Goal: Transaction & Acquisition: Book appointment/travel/reservation

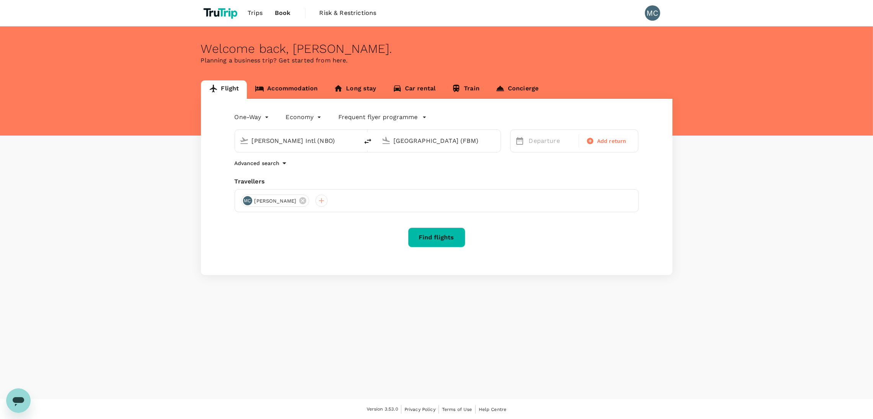
click at [254, 114] on body "Trips Book Risk & Restrictions MC Welcome back , [PERSON_NAME] . Planning a bus…" at bounding box center [436, 209] width 873 height 419
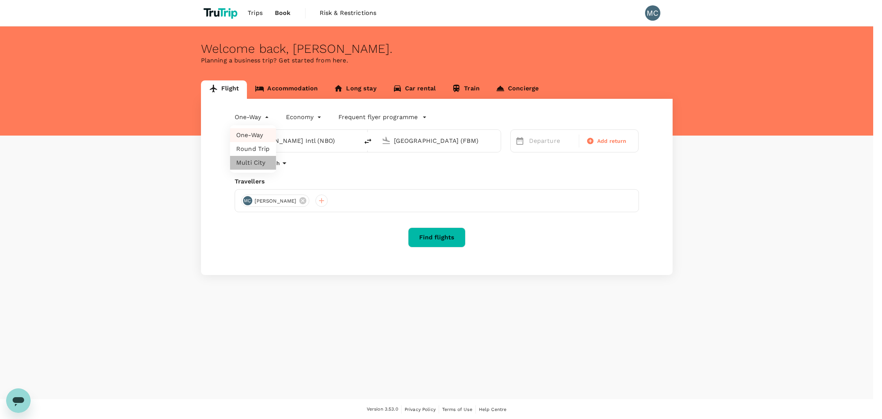
click at [254, 157] on li "Multi City" at bounding box center [253, 163] width 46 height 14
type input "multicity"
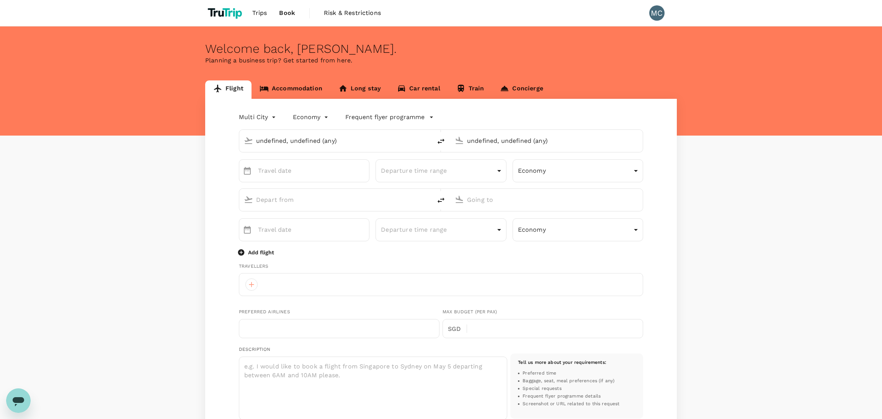
type input "undefined, undefined (any)"
type input "[PERSON_NAME] Intl (NBO)"
type input "[GEOGRAPHIC_DATA] (FBM)"
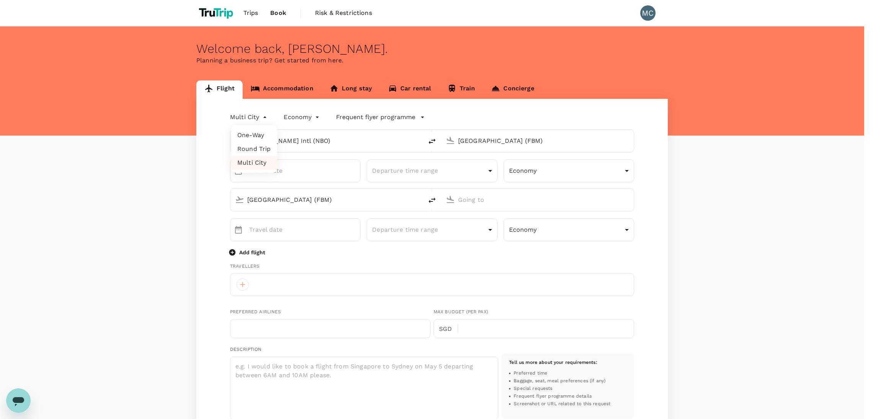
click at [254, 122] on body "Trips Book Risk & Restrictions MC Welcome back , [PERSON_NAME] . Planning a bus…" at bounding box center [436, 342] width 873 height 684
click at [250, 144] on li "Round Trip" at bounding box center [254, 149] width 46 height 14
type input "roundtrip"
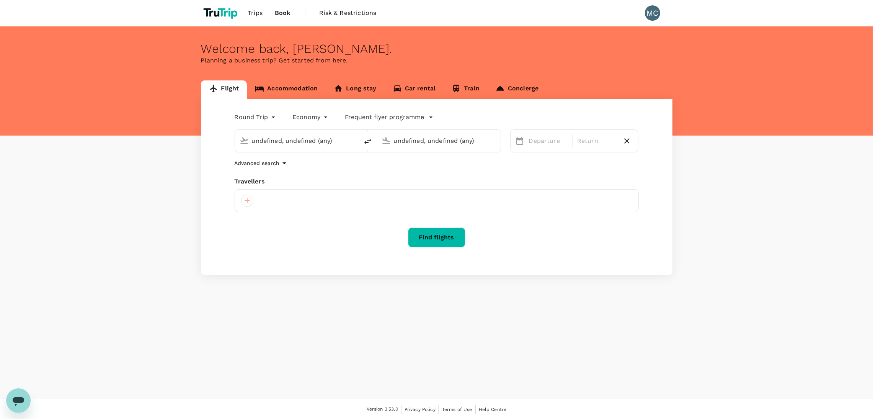
type input "[PERSON_NAME] Intl (NBO)"
type input "[GEOGRAPHIC_DATA] (FBM)"
click at [267, 142] on input "[PERSON_NAME] Intl (NBO)" at bounding box center [297, 141] width 91 height 12
click at [314, 137] on input "[PERSON_NAME] Intl (NBO)" at bounding box center [297, 141] width 91 height 12
type input "[GEOGRAPHIC_DATA] (DUB)"
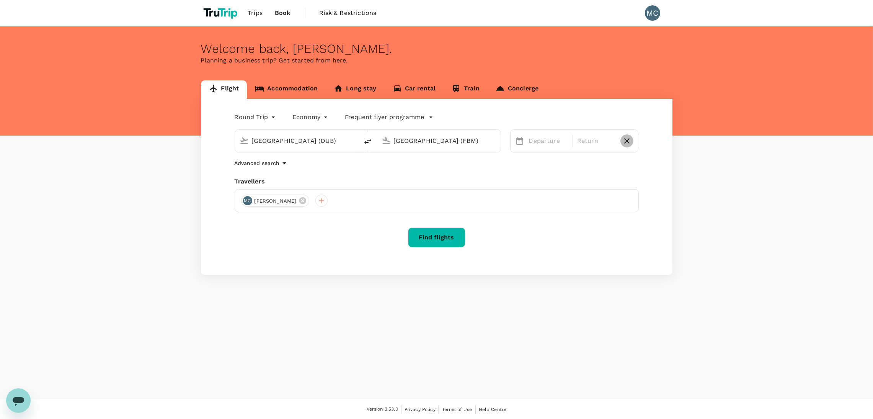
drag, startPoint x: 431, startPoint y: 133, endPoint x: 419, endPoint y: 136, distance: 11.9
click at [419, 136] on input "[GEOGRAPHIC_DATA] (FBM)" at bounding box center [439, 141] width 91 height 12
type input "Zurich (ZRH)"
click at [571, 250] on div "29" at bounding box center [569, 251] width 15 height 15
click at [584, 253] on div "30" at bounding box center [583, 251] width 15 height 15
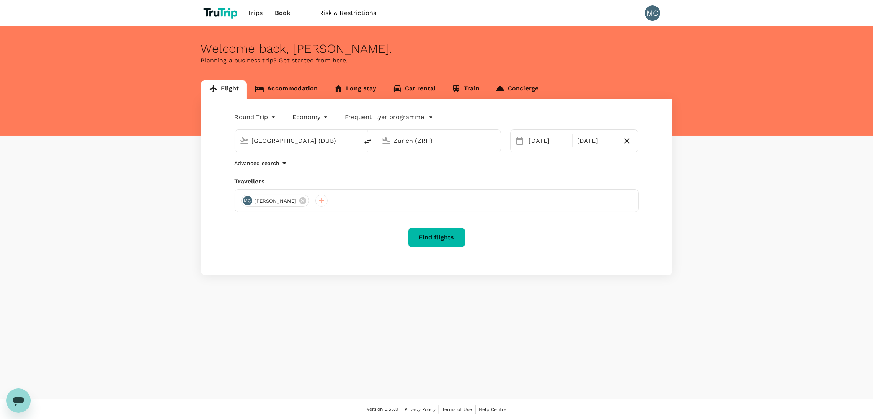
click at [445, 239] on button "Find flights" at bounding box center [436, 237] width 57 height 20
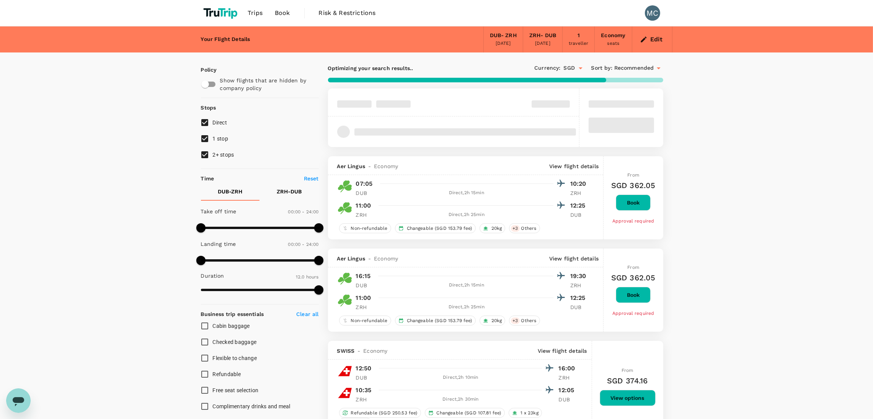
type input "840"
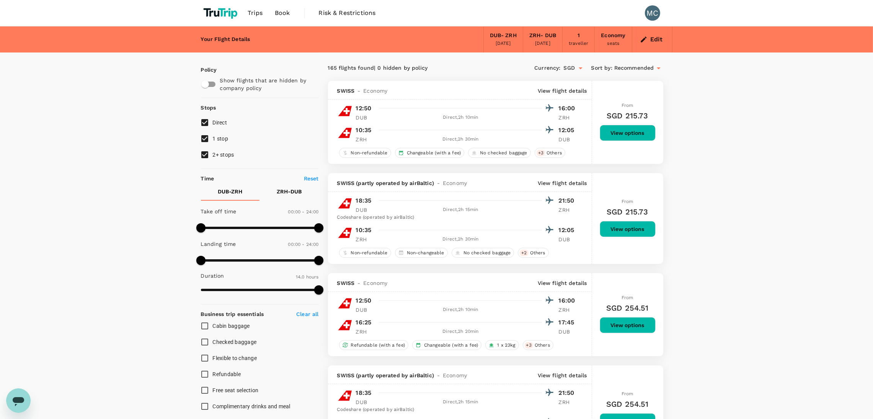
type input "540"
drag, startPoint x: 322, startPoint y: 230, endPoint x: 245, endPoint y: 234, distance: 76.6
click at [245, 232] on span at bounding box center [244, 227] width 9 height 9
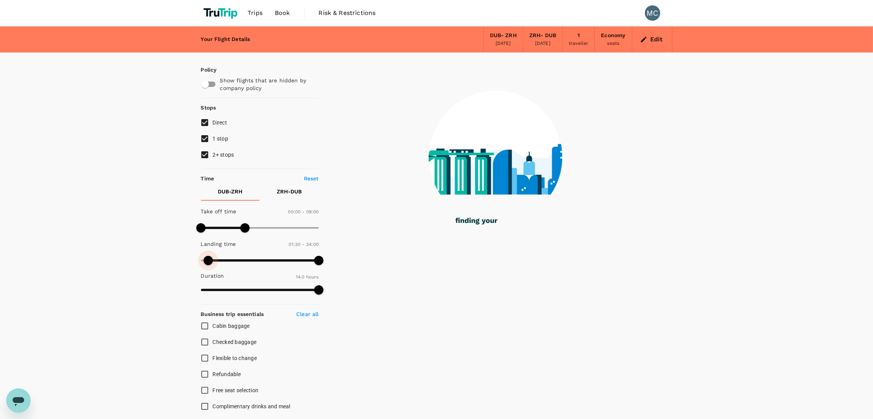
type input "0"
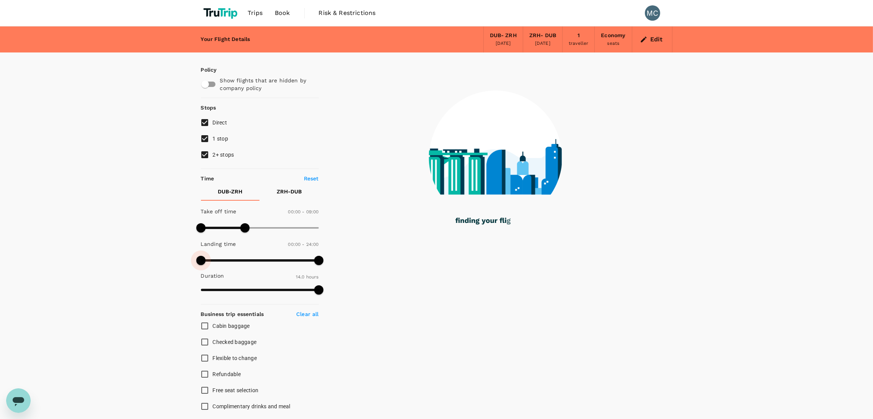
drag, startPoint x: 200, startPoint y: 263, endPoint x: 191, endPoint y: 258, distance: 10.1
click at [192, 258] on div "Policy Show flights that are hidden by company policy Stops Direct 1 stop 2+ st…" at bounding box center [437, 365] width 490 height 627
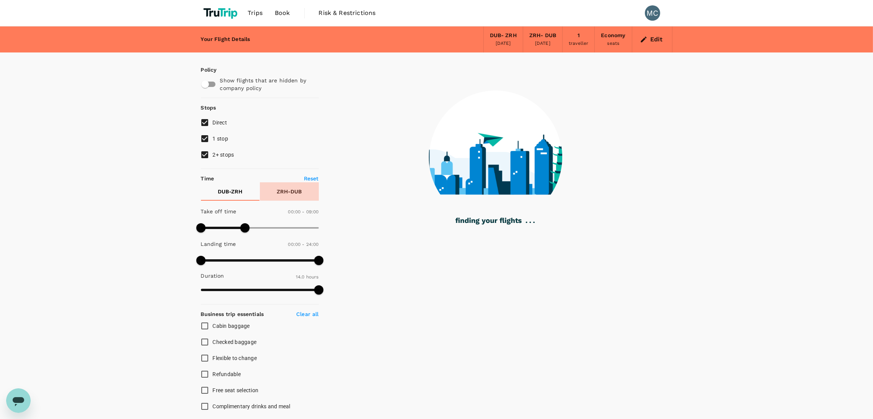
click at [289, 195] on p "ZRH - DUB" at bounding box center [289, 192] width 25 height 8
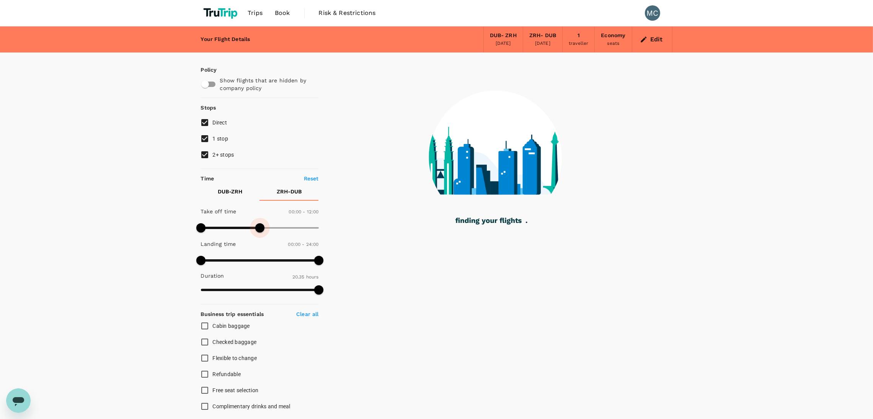
type input "690"
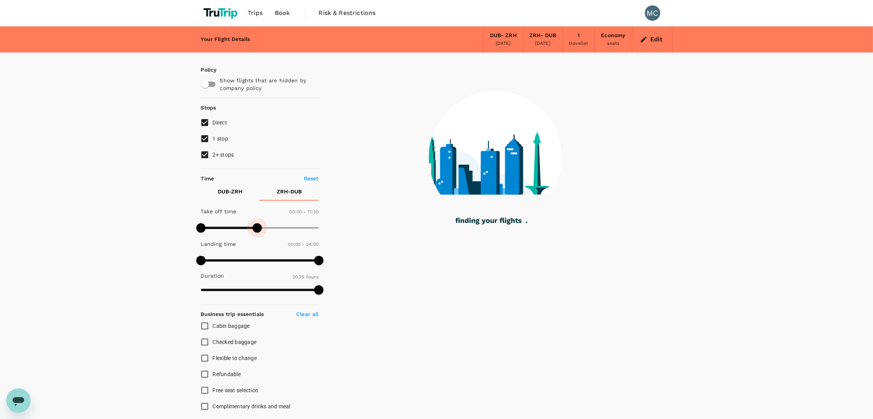
drag, startPoint x: 318, startPoint y: 228, endPoint x: 258, endPoint y: 230, distance: 60.5
click at [258, 230] on span at bounding box center [257, 227] width 9 height 9
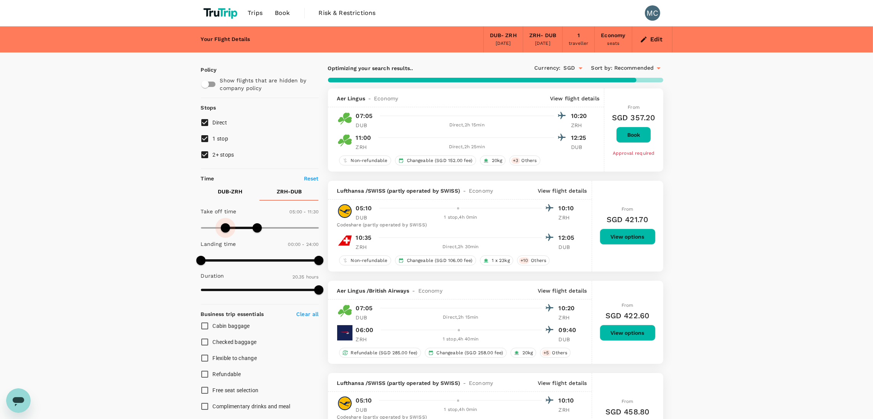
type input "300"
type input "SGD"
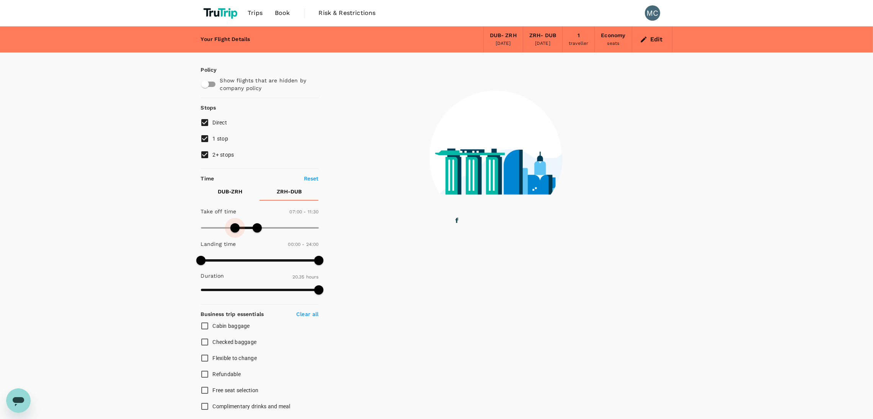
type input "390"
drag, startPoint x: 221, startPoint y: 232, endPoint x: 233, endPoint y: 230, distance: 12.0
click at [233, 230] on span at bounding box center [234, 227] width 9 height 9
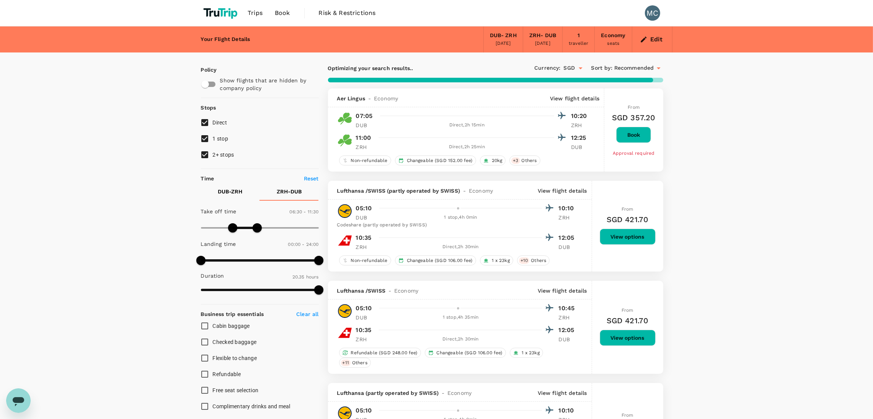
click at [574, 101] on p "View flight details" at bounding box center [574, 99] width 49 height 8
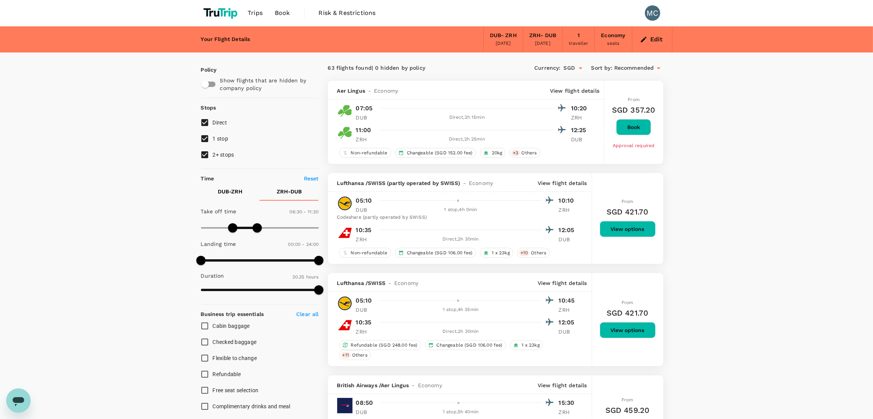
click at [573, 91] on p "View flight details" at bounding box center [574, 91] width 49 height 8
click at [635, 127] on button "Book" at bounding box center [633, 127] width 35 height 16
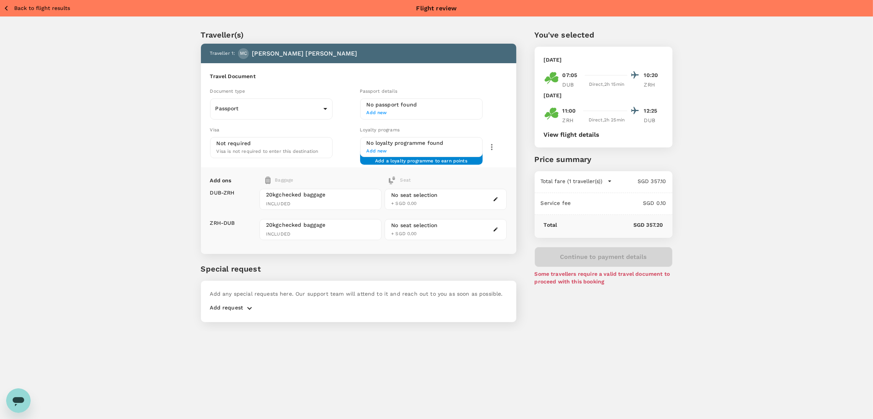
click at [564, 135] on button "View flight details" at bounding box center [572, 134] width 56 height 7
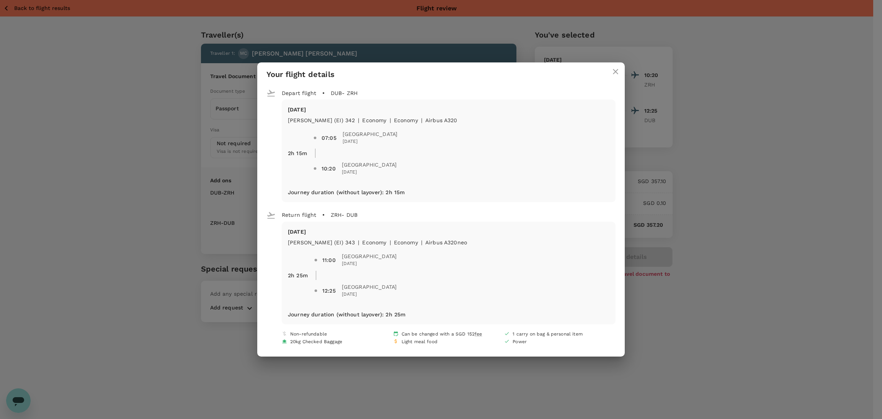
drag, startPoint x: 538, startPoint y: 342, endPoint x: 315, endPoint y: 189, distance: 270.1
drag, startPoint x: 315, startPoint y: 189, endPoint x: 286, endPoint y: 116, distance: 79.2
click at [286, 116] on div "[PERSON_NAME] (EI) 342" at bounding box center [320, 118] width 70 height 11
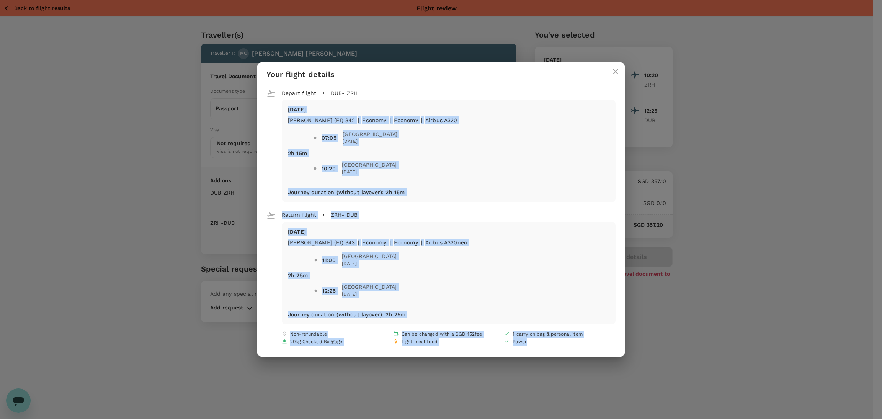
drag, startPoint x: 286, startPoint y: 108, endPoint x: 591, endPoint y: 347, distance: 387.0
click at [591, 347] on div "Depart flight DUB - ZRH [DATE] Aer Lingus (EI) 342 | economy | Economy | Airbus…" at bounding box center [440, 221] width 367 height 270
copy div "[DATE] Aer Lingus (EI) 342 | economy | Economy | Airbus A320 2h 15m 07:05 [GEOG…"
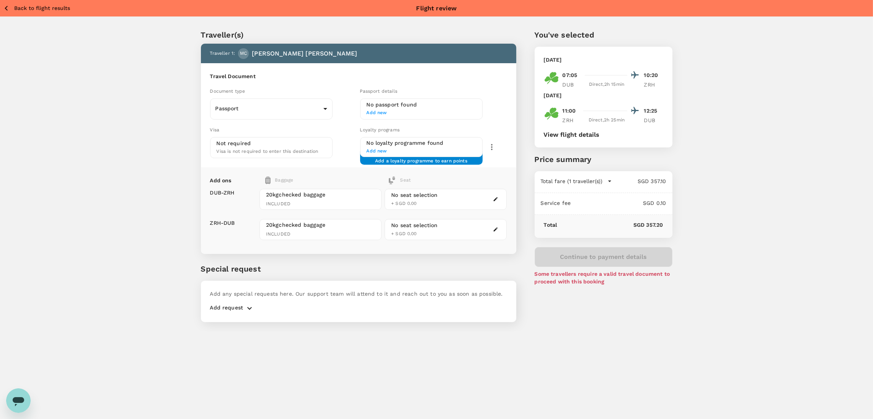
click at [584, 131] on button "View flight details" at bounding box center [572, 134] width 56 height 7
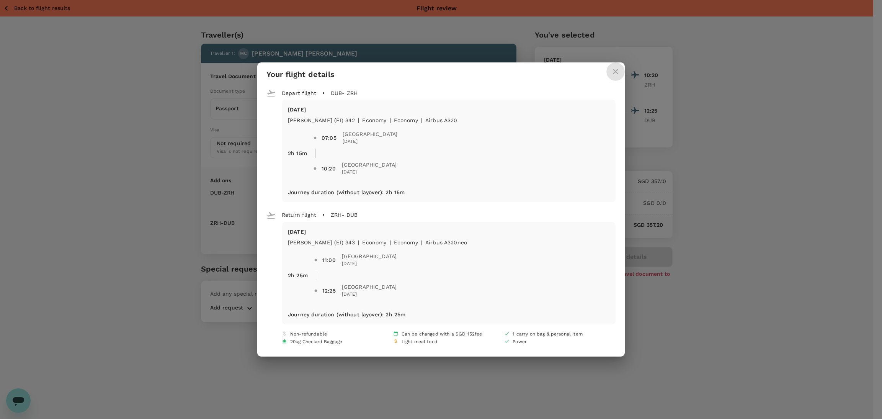
click at [616, 76] on button "close" at bounding box center [615, 71] width 18 height 18
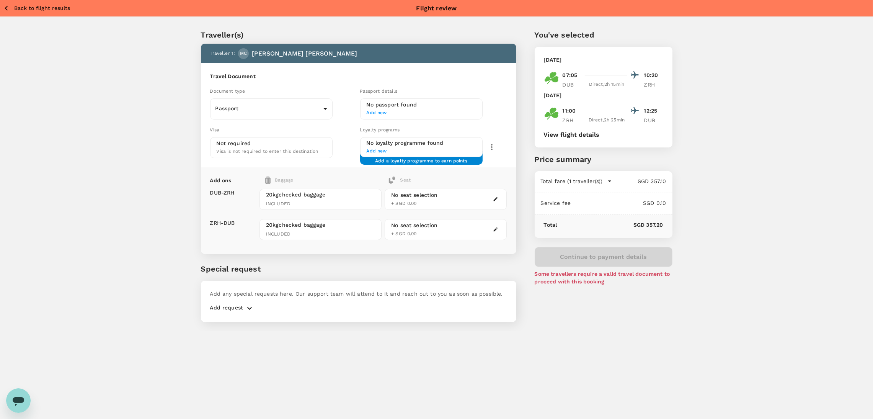
click at [46, 7] on p "Back to flight results" at bounding box center [42, 8] width 56 height 8
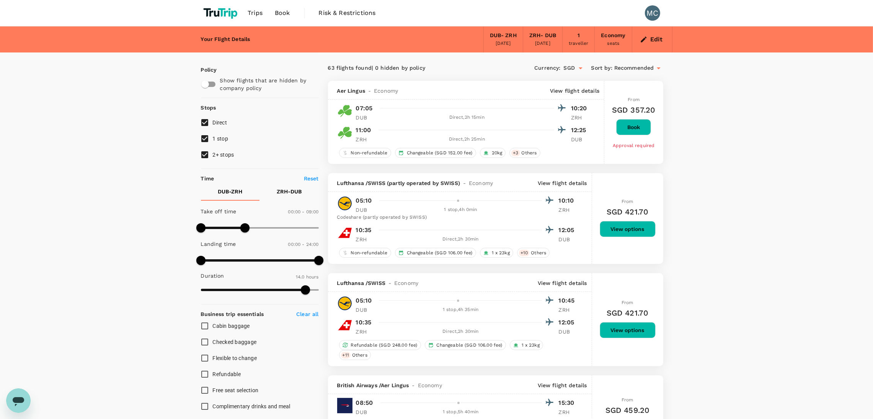
click at [576, 69] on icon "Open" at bounding box center [580, 68] width 9 height 9
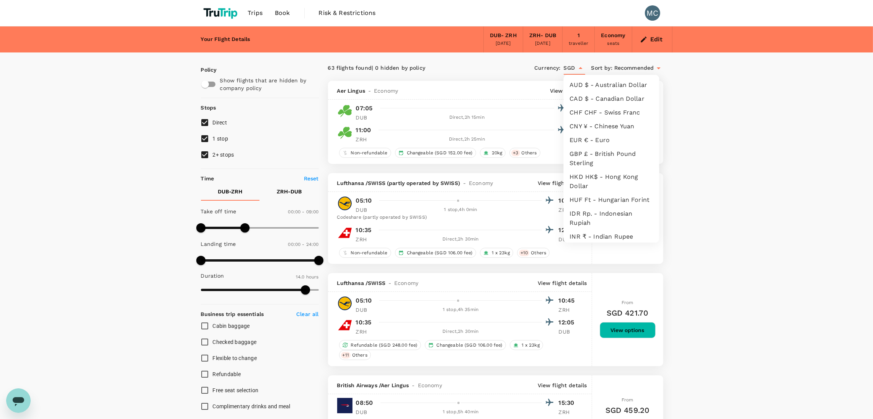
scroll to position [139, 0]
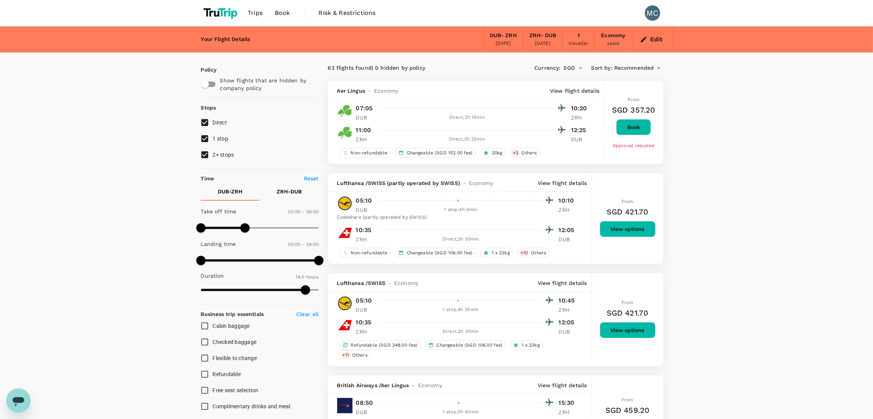
click at [566, 72] on input "SGD" at bounding box center [569, 68] width 11 height 13
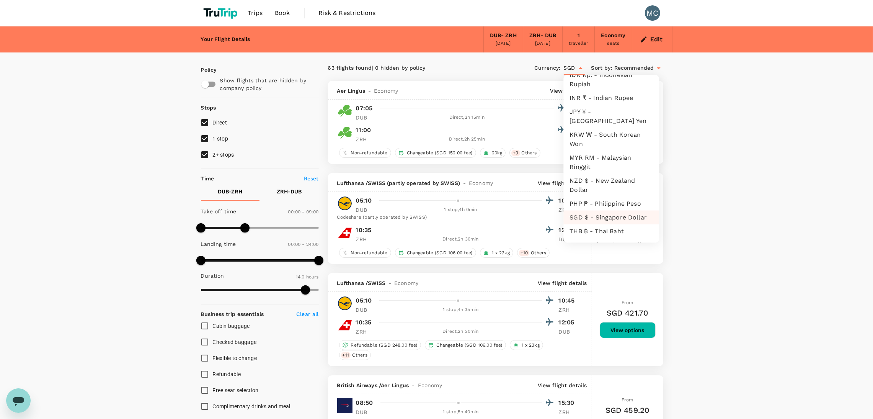
scroll to position [0, 0]
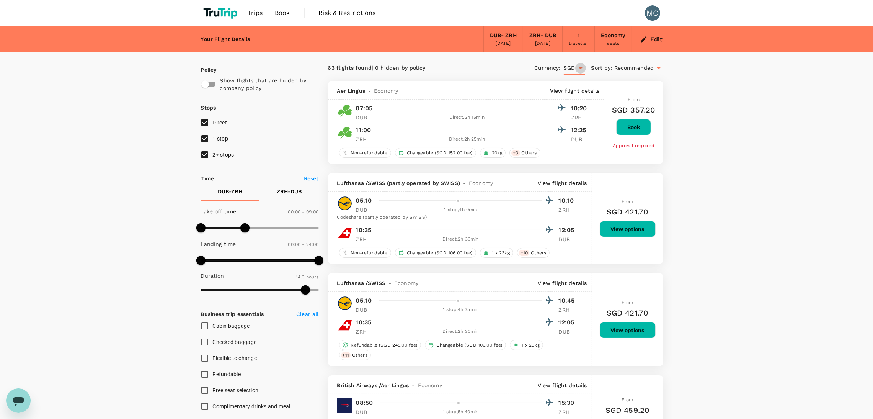
click at [576, 68] on icon "Open" at bounding box center [580, 68] width 9 height 9
click at [581, 78] on li "EUR € - Euro" at bounding box center [611, 85] width 96 height 14
type input "EUR"
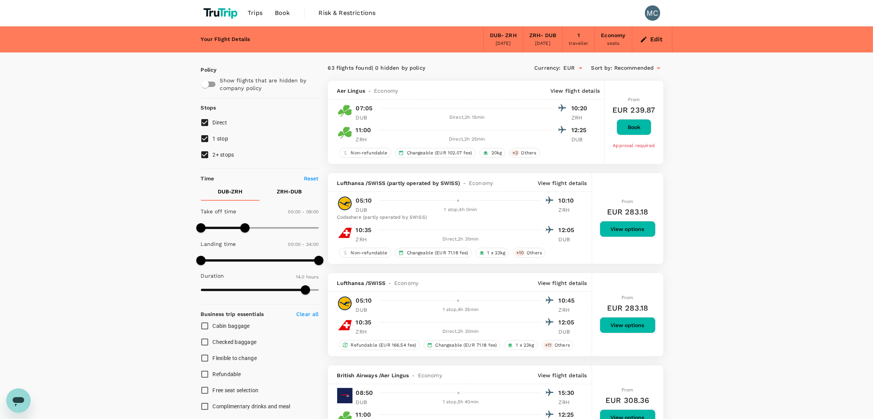
click at [571, 92] on p "View flight details" at bounding box center [574, 91] width 49 height 8
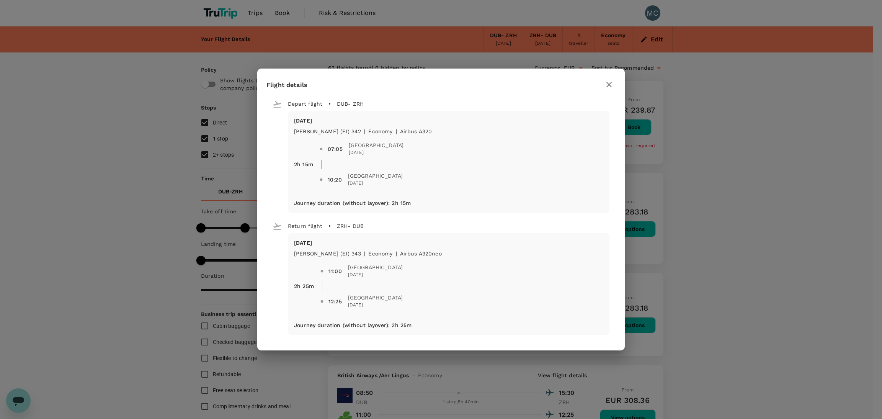
click at [692, 182] on div "Flight details Depart flight DUB - ZRH Wed, 29 Oct Aer Lingus (EI) 342 | econom…" at bounding box center [441, 209] width 882 height 419
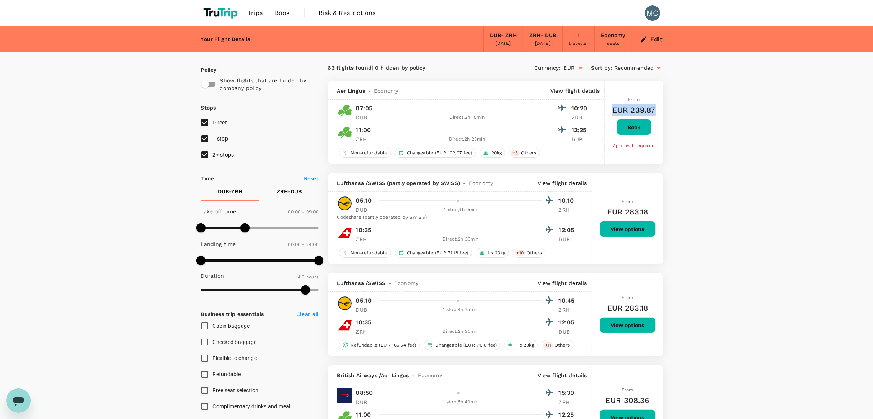
drag, startPoint x: 647, startPoint y: 107, endPoint x: 608, endPoint y: 113, distance: 39.5
click at [608, 113] on div "From EUR 239.87 Book Approval required" at bounding box center [634, 122] width 59 height 83
copy h6 "EUR 239.87"
click at [523, 155] on span "Others" at bounding box center [528, 153] width 21 height 7
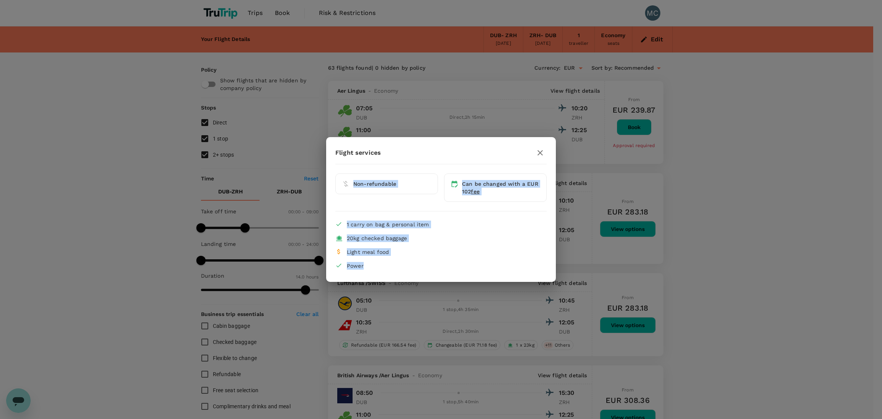
drag, startPoint x: 385, startPoint y: 259, endPoint x: 347, endPoint y: 185, distance: 83.4
click at [347, 185] on div "Flight services Non-refundable Can be changed with a EUR 102 fee 1 carry on bag…" at bounding box center [441, 209] width 230 height 126
copy div "Non-refundable Can be changed with a EUR 102 fee 1 carry on bag & personal item…"
